Goal: Navigation & Orientation: Find specific page/section

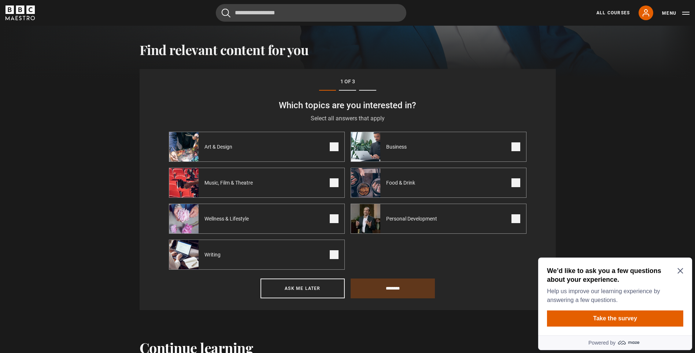
scroll to position [254, 0]
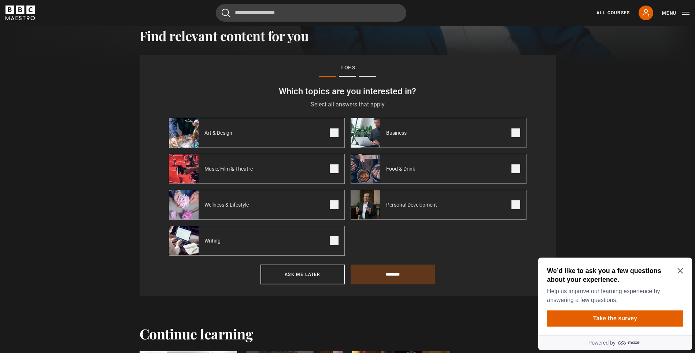
click at [513, 203] on span at bounding box center [516, 204] width 9 height 9
click at [511, 136] on label "Business" at bounding box center [439, 133] width 176 height 30
click at [334, 135] on span at bounding box center [334, 132] width 9 height 9
click at [336, 170] on span at bounding box center [334, 168] width 9 height 9
click at [332, 204] on span at bounding box center [334, 204] width 9 height 9
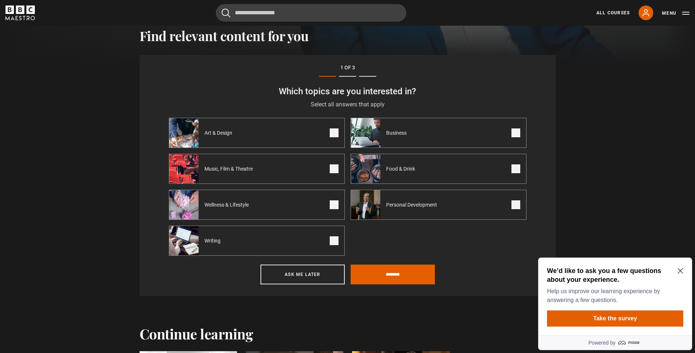
click at [334, 238] on span at bounding box center [334, 240] width 9 height 9
click at [515, 167] on span at bounding box center [516, 168] width 9 height 9
click at [411, 276] on input "********" at bounding box center [393, 274] width 84 height 20
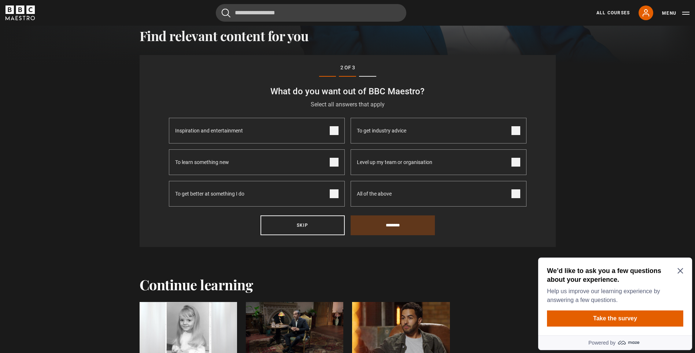
click at [680, 272] on icon "Close Maze Prompt" at bounding box center [680, 270] width 5 height 5
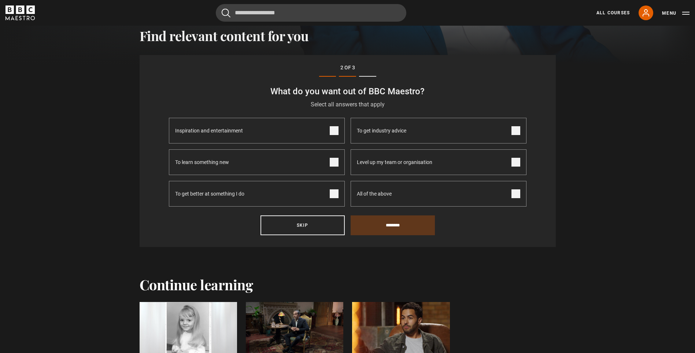
click at [340, 135] on label "Inspiration and entertainment" at bounding box center [257, 131] width 176 height 26
click at [332, 161] on span at bounding box center [334, 162] width 9 height 9
click at [334, 195] on span at bounding box center [334, 193] width 9 height 9
click at [516, 195] on span at bounding box center [516, 193] width 9 height 9
click at [411, 227] on input "********" at bounding box center [393, 225] width 84 height 20
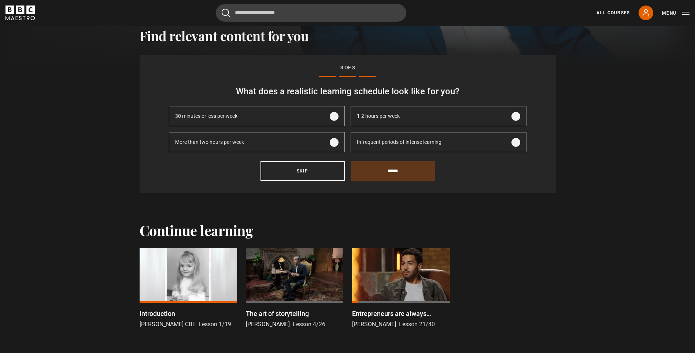
click at [382, 119] on span "1-2 hours per week" at bounding box center [378, 116] width 43 height 8
click at [385, 173] on input "******" at bounding box center [393, 171] width 84 height 20
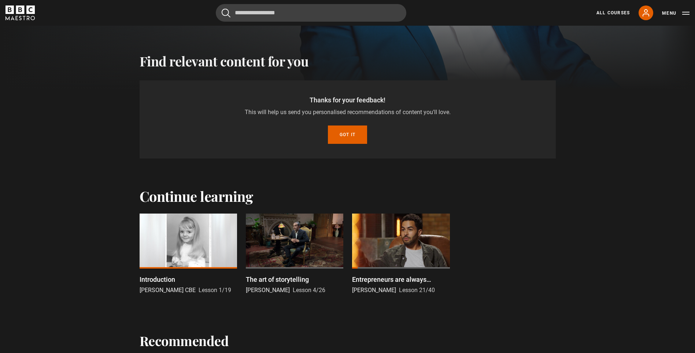
scroll to position [227, 0]
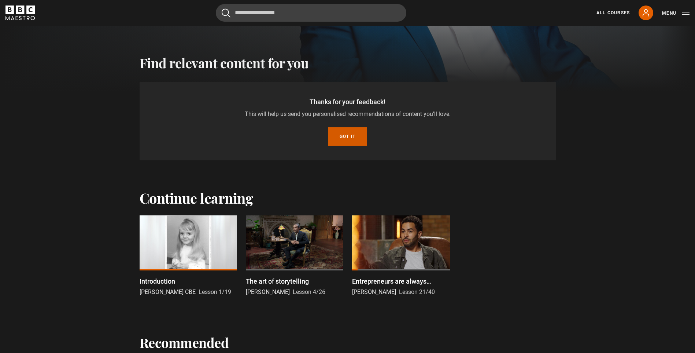
click at [345, 135] on button "Got it" at bounding box center [347, 136] width 39 height 18
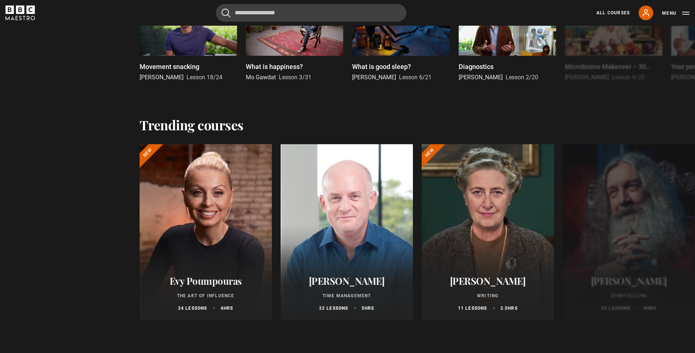
scroll to position [777, 0]
click at [678, 236] on button "Next" at bounding box center [669, 233] width 18 height 18
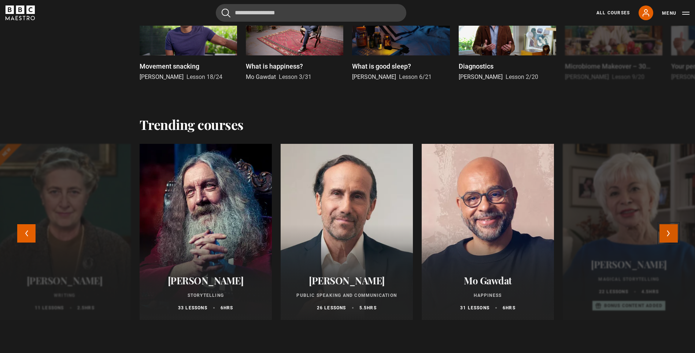
click at [678, 236] on button "Next" at bounding box center [669, 233] width 18 height 18
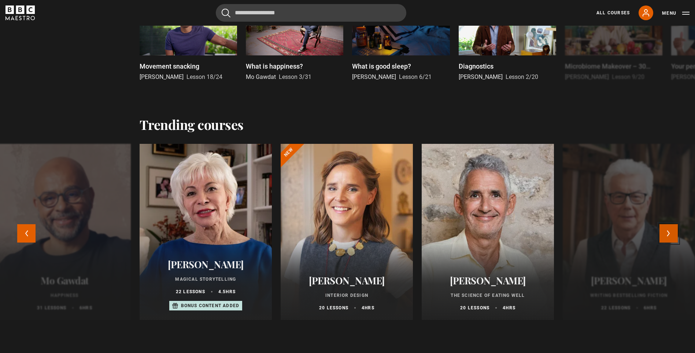
click at [678, 236] on button "Next" at bounding box center [669, 233] width 18 height 18
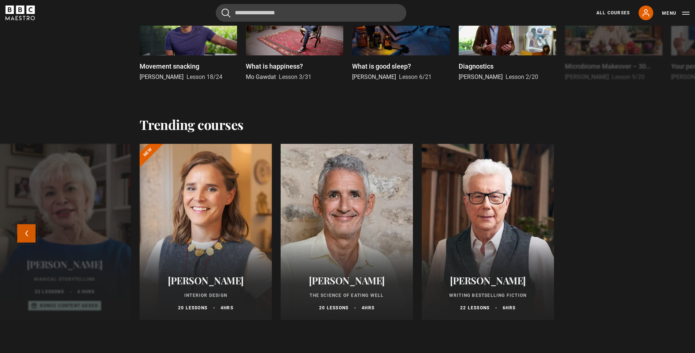
click at [29, 227] on button "Previous" at bounding box center [26, 233] width 18 height 18
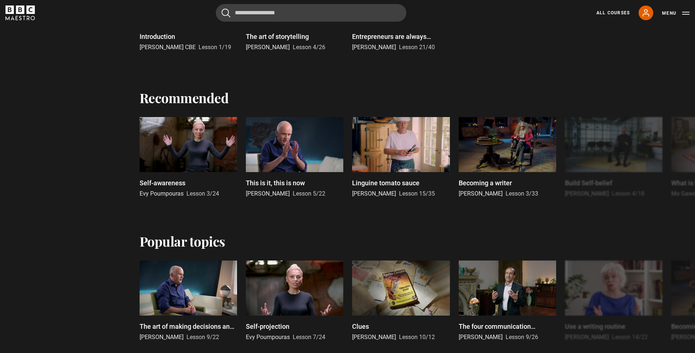
scroll to position [191, 0]
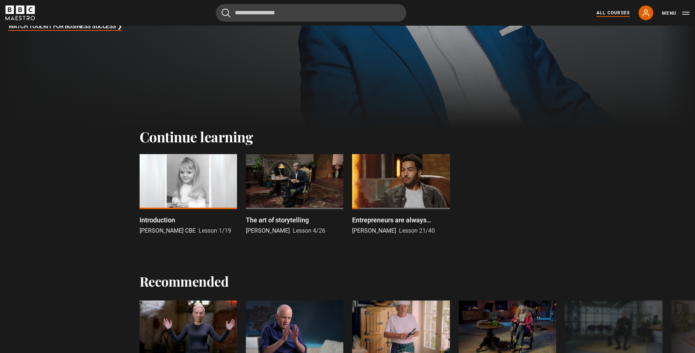
click at [613, 14] on link "All Courses" at bounding box center [613, 13] width 33 height 7
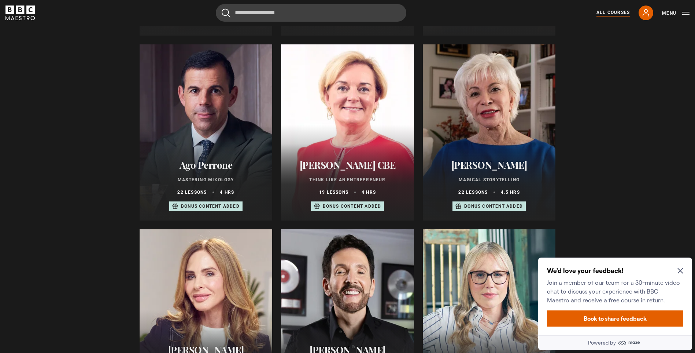
click at [678, 271] on icon "Close Maze Prompt" at bounding box center [681, 271] width 6 height 6
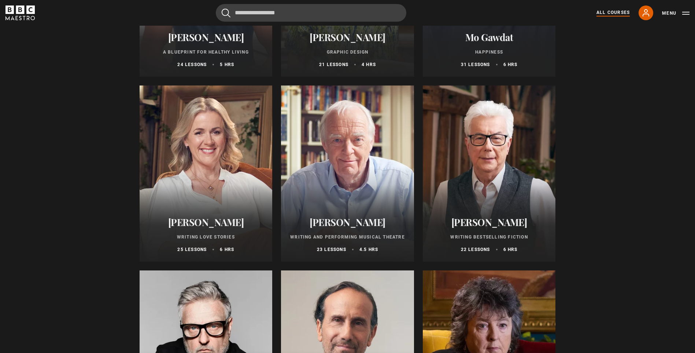
scroll to position [1430, 0]
